Goal: Transaction & Acquisition: Subscribe to service/newsletter

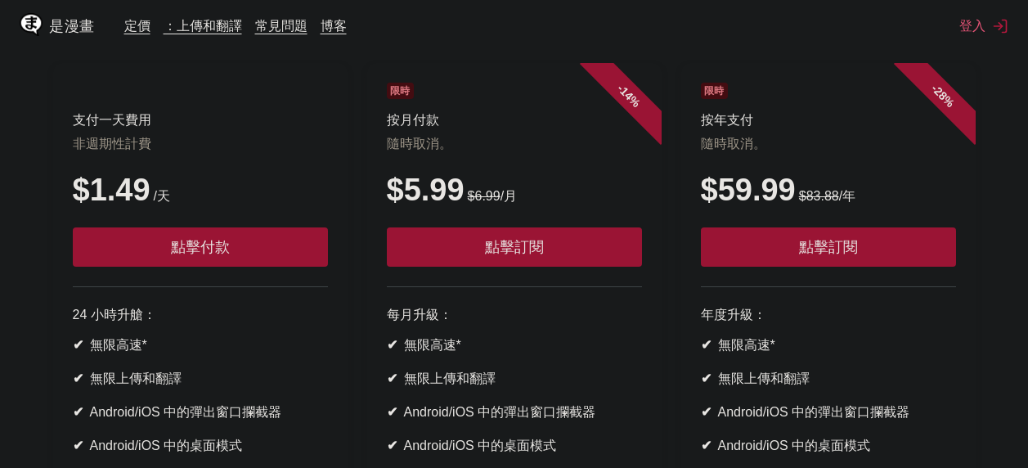
click at [238, 148] on p "非週期性計費" at bounding box center [200, 144] width 255 height 17
drag, startPoint x: 238, startPoint y: 148, endPoint x: 238, endPoint y: 117, distance: 31.1
click at [238, 117] on header "支付一天費用 非週期性計費 $1.49 /天 點擊付款" at bounding box center [200, 185] width 255 height 204
click at [238, 117] on h3 "支付一天費用" at bounding box center [200, 120] width 255 height 17
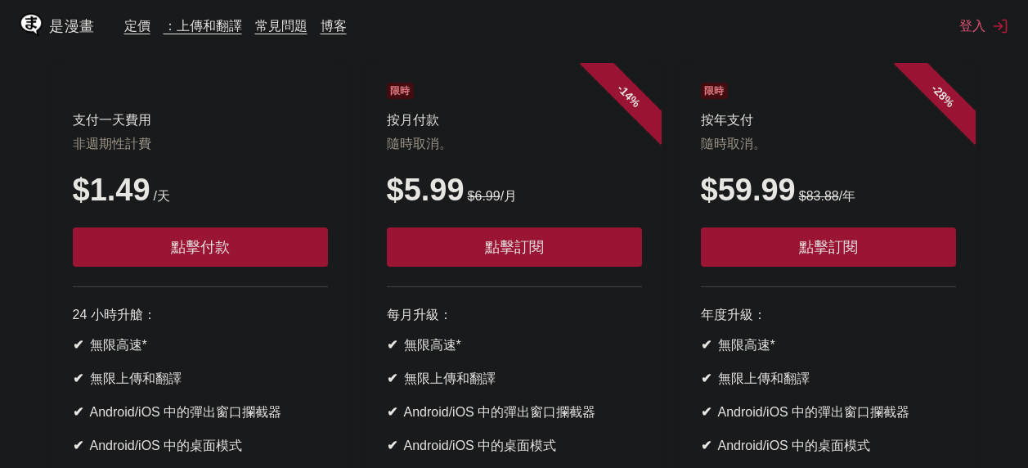
click at [238, 117] on h3 "支付一天費用" at bounding box center [200, 120] width 255 height 17
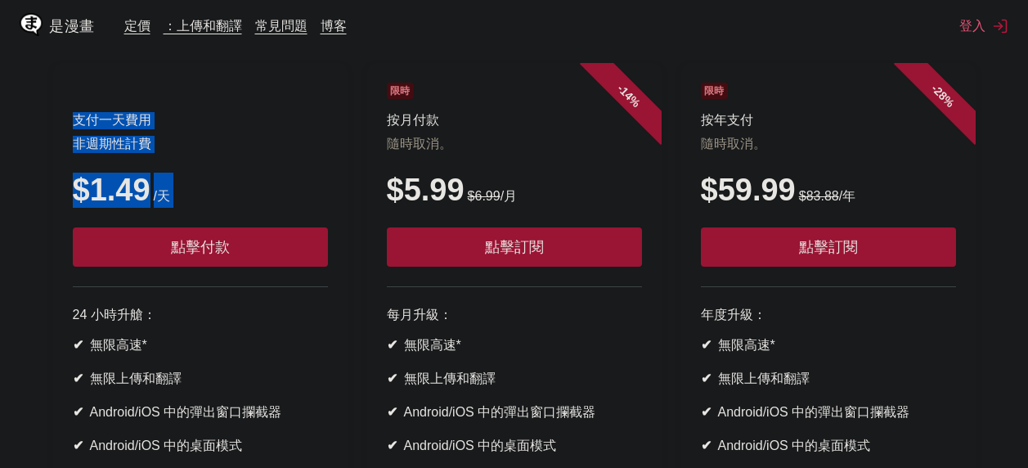
drag, startPoint x: 238, startPoint y: 117, endPoint x: 274, endPoint y: 205, distance: 95.3
click at [274, 205] on header "支付一天費用 非週期性計費 $1.49 /天 點擊付款" at bounding box center [200, 185] width 255 height 204
click at [274, 205] on div "$1.49 /天" at bounding box center [200, 189] width 255 height 35
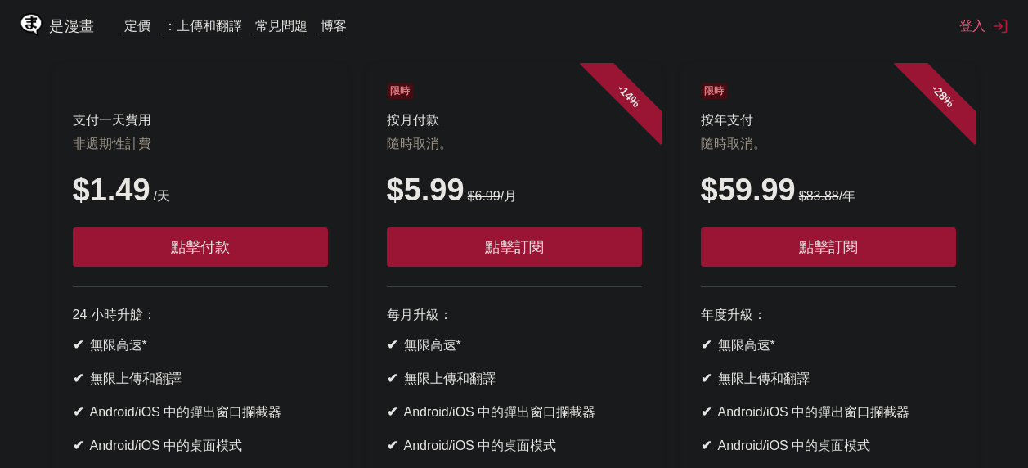
click at [274, 205] on div "$1.49 /天" at bounding box center [200, 189] width 255 height 35
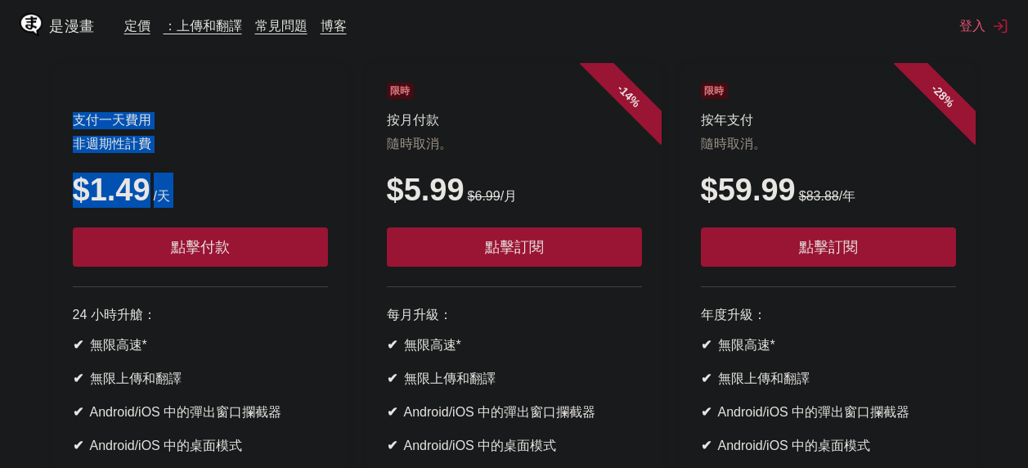
drag, startPoint x: 274, startPoint y: 205, endPoint x: 272, endPoint y: 112, distance: 93.2
click at [272, 114] on header "支付一天費用 非週期性計費 $1.49 /天 點擊付款" at bounding box center [200, 185] width 255 height 204
click at [273, 111] on header "支付一天費用 非週期性計費 $1.49 /天 點擊付款" at bounding box center [200, 185] width 255 height 204
